Goal: Task Accomplishment & Management: Use online tool/utility

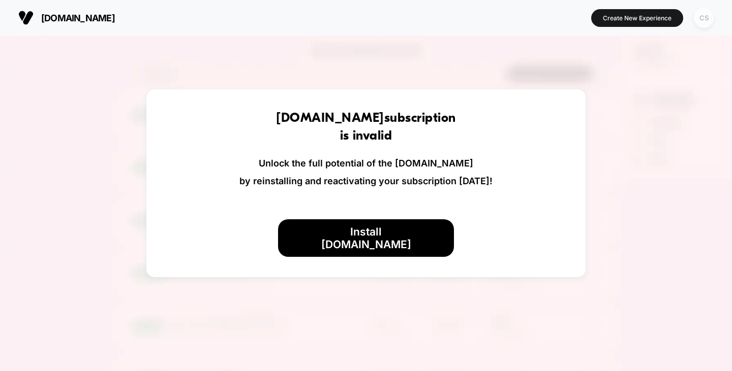
click at [696, 13] on div "CS" at bounding box center [703, 18] width 20 height 20
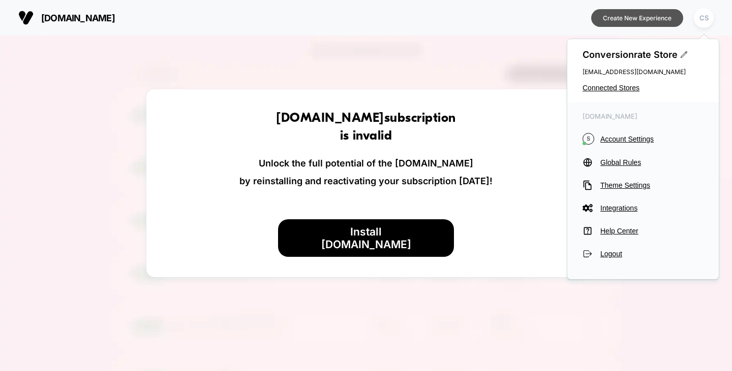
click at [639, 14] on button "Create New Experience" at bounding box center [637, 18] width 92 height 18
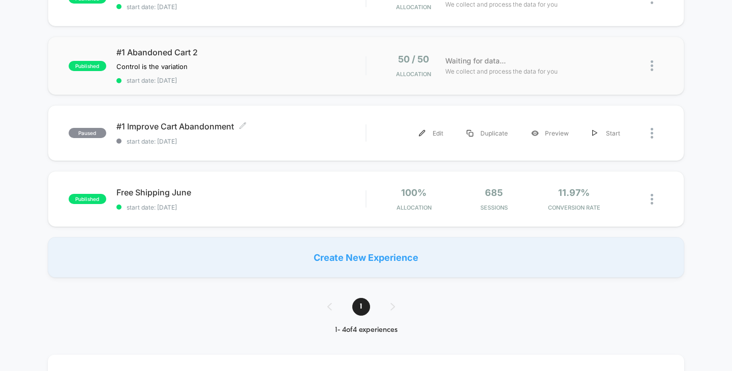
scroll to position [51, 0]
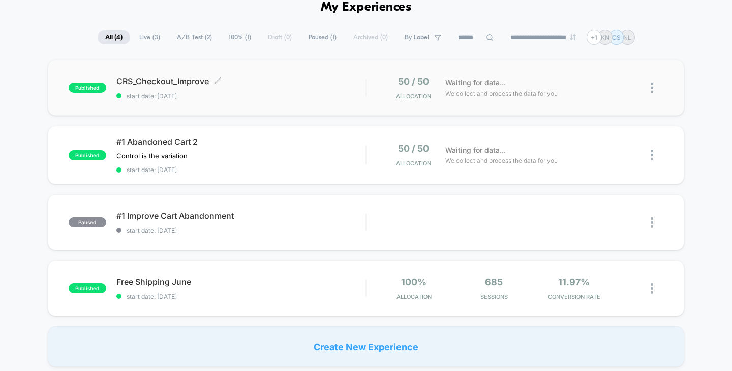
click at [170, 82] on span "CRS_Checkout_Improve Click to edit experience details" at bounding box center [240, 81] width 249 height 10
